Goal: Find specific page/section

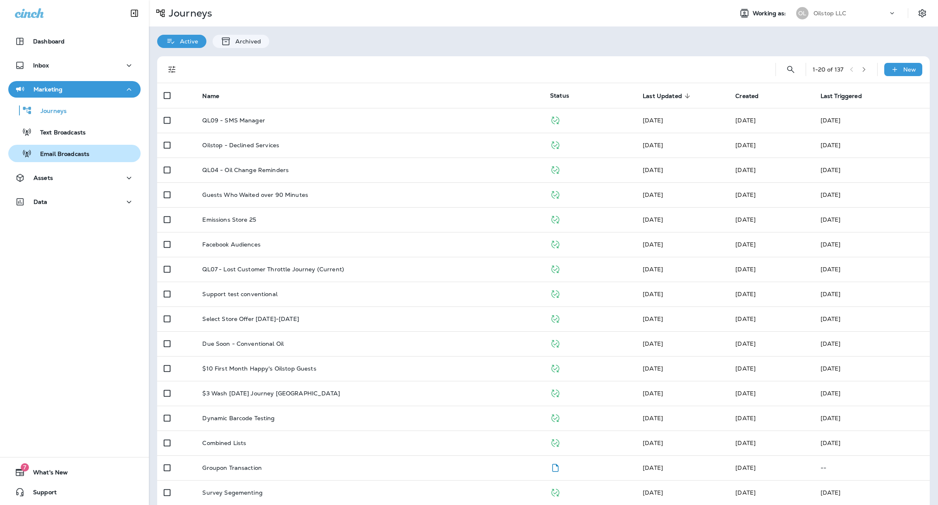
click at [91, 150] on div "Email Broadcasts" at bounding box center [75, 153] width 126 height 12
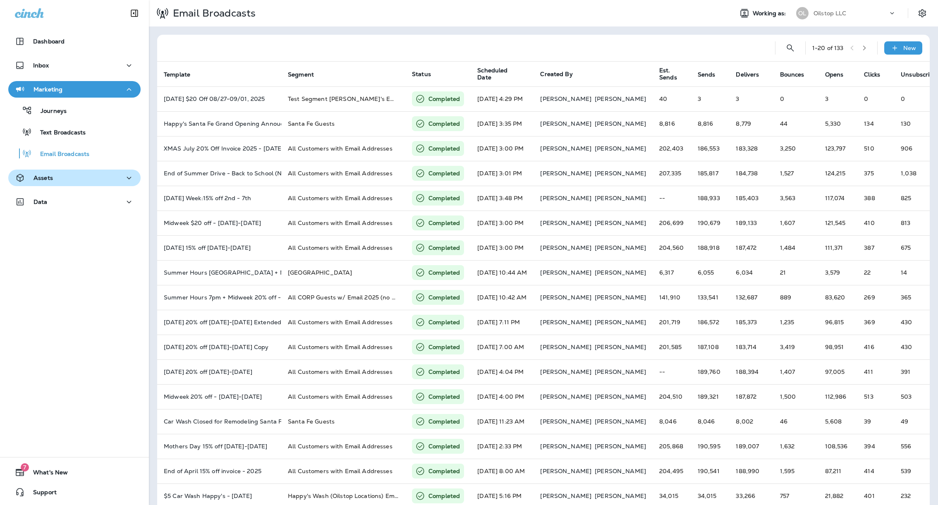
click at [84, 179] on div "Assets" at bounding box center [74, 178] width 119 height 10
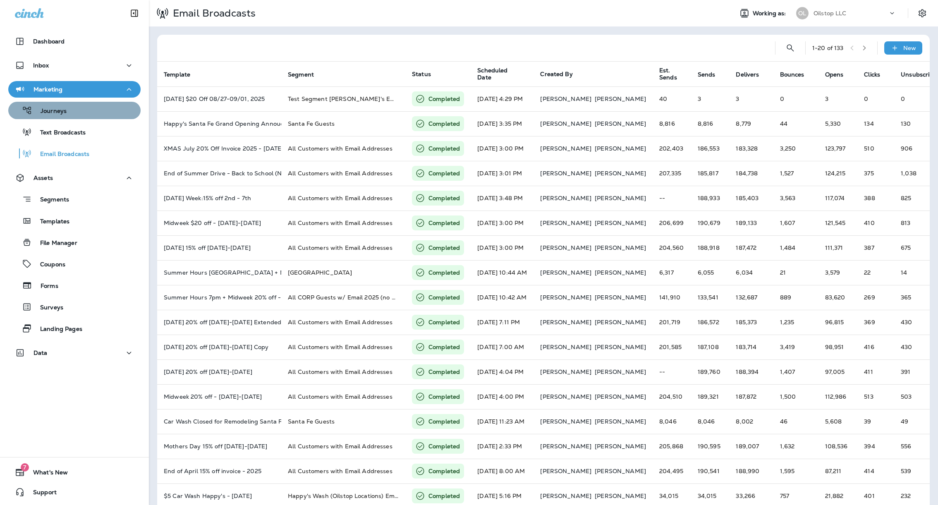
click at [79, 108] on div "Journeys" at bounding box center [75, 110] width 126 height 12
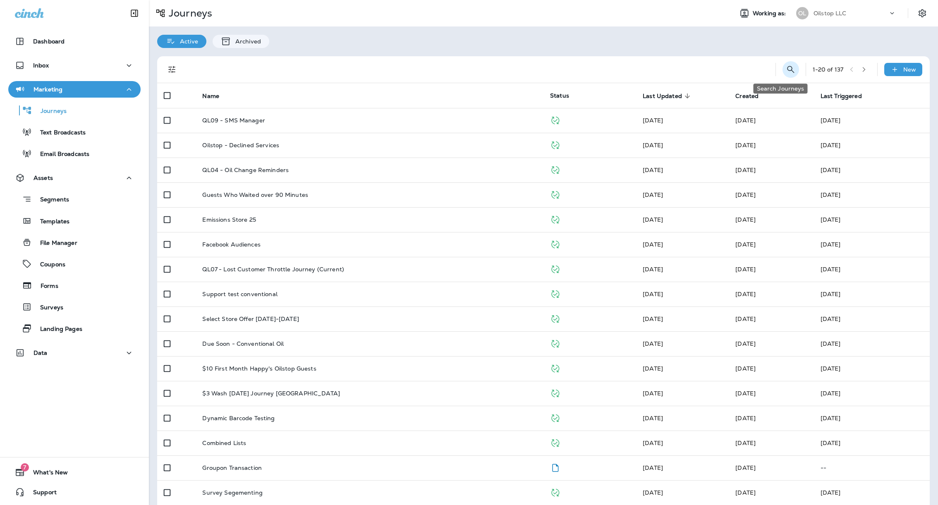
click at [786, 67] on icon "Search Journeys" at bounding box center [791, 70] width 10 height 10
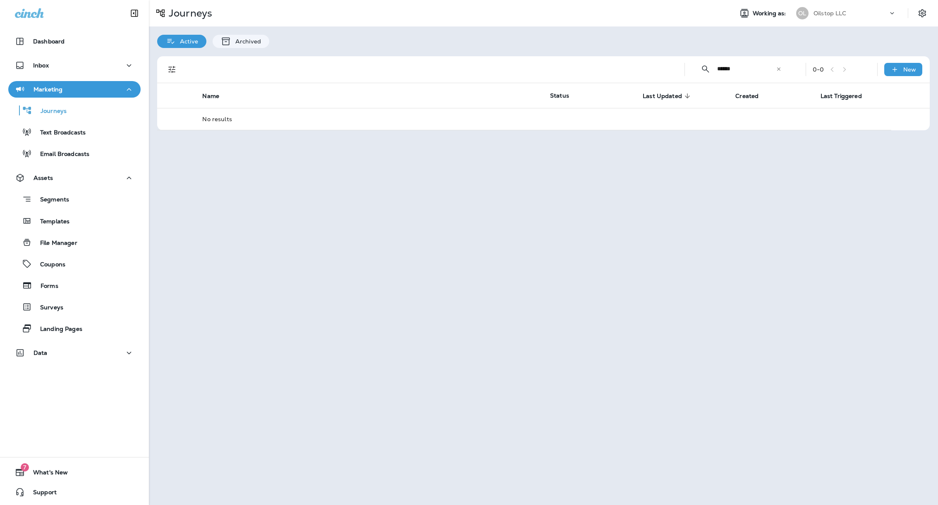
type input "******"
click at [779, 70] on icon at bounding box center [779, 69] width 6 height 6
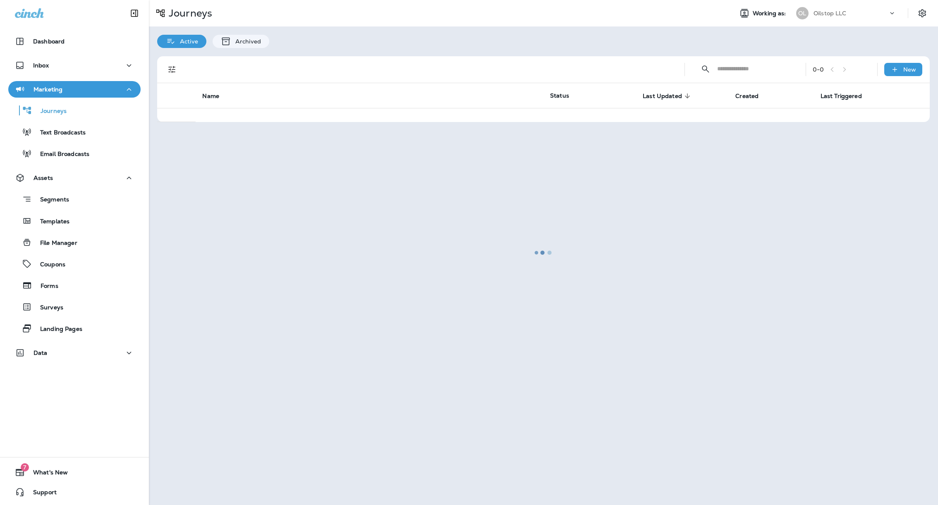
click at [613, 37] on div "Journeys Working as: OL Oilstop LLC Active Archived ​ ​ 0 - 0 New Name Status L…" at bounding box center [543, 252] width 789 height 505
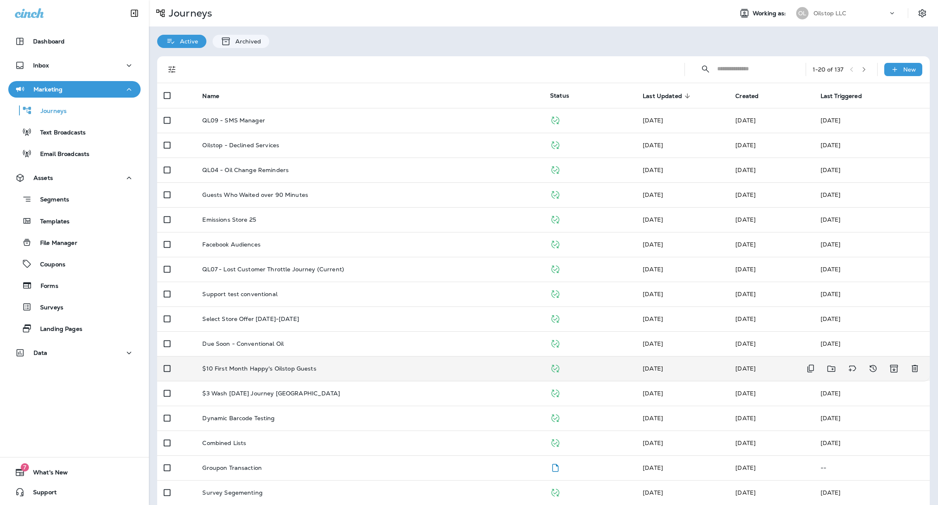
click at [365, 368] on div "$10 First Month Happy's Oilstop Guests" at bounding box center [369, 368] width 335 height 7
